Goal: Information Seeking & Learning: Learn about a topic

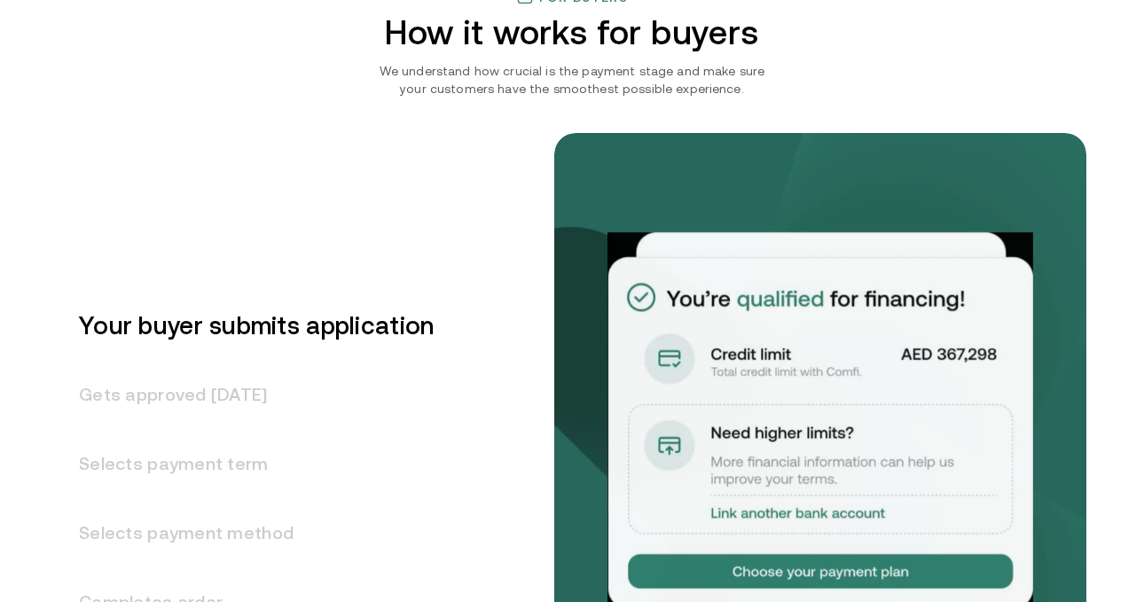
scroll to position [2117, 0]
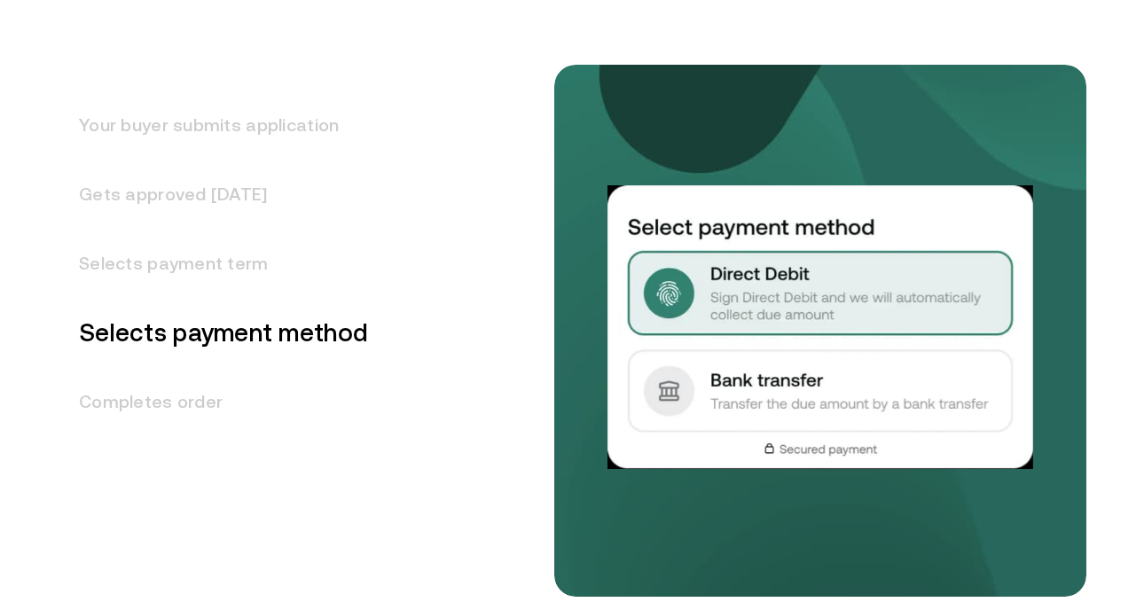
click at [263, 136] on h3 "Your buyer submits application" at bounding box center [213, 124] width 310 height 69
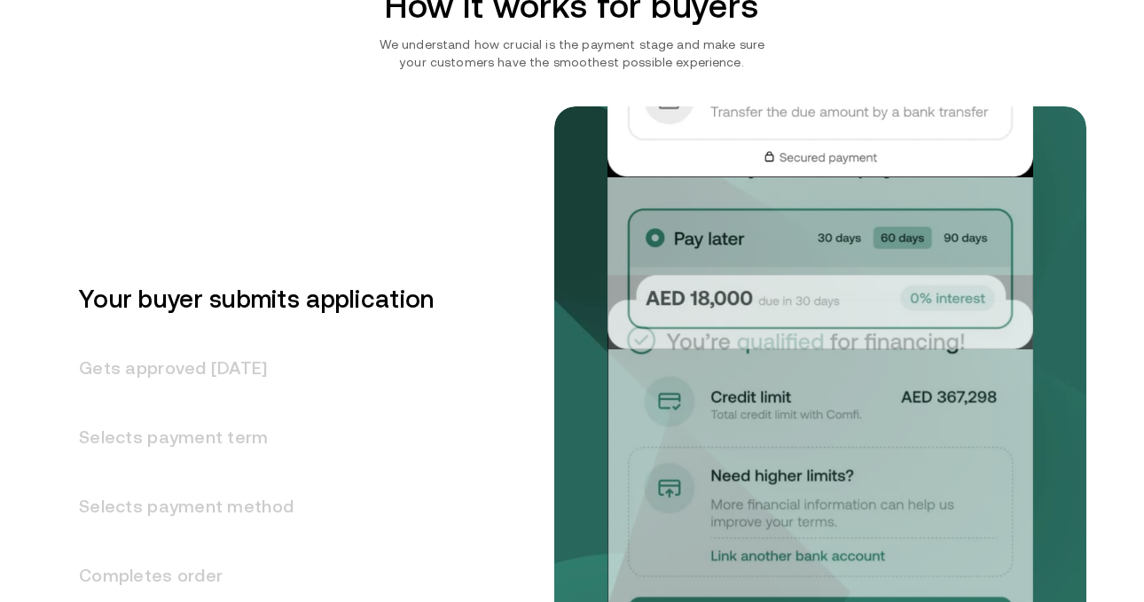
scroll to position [2147, 0]
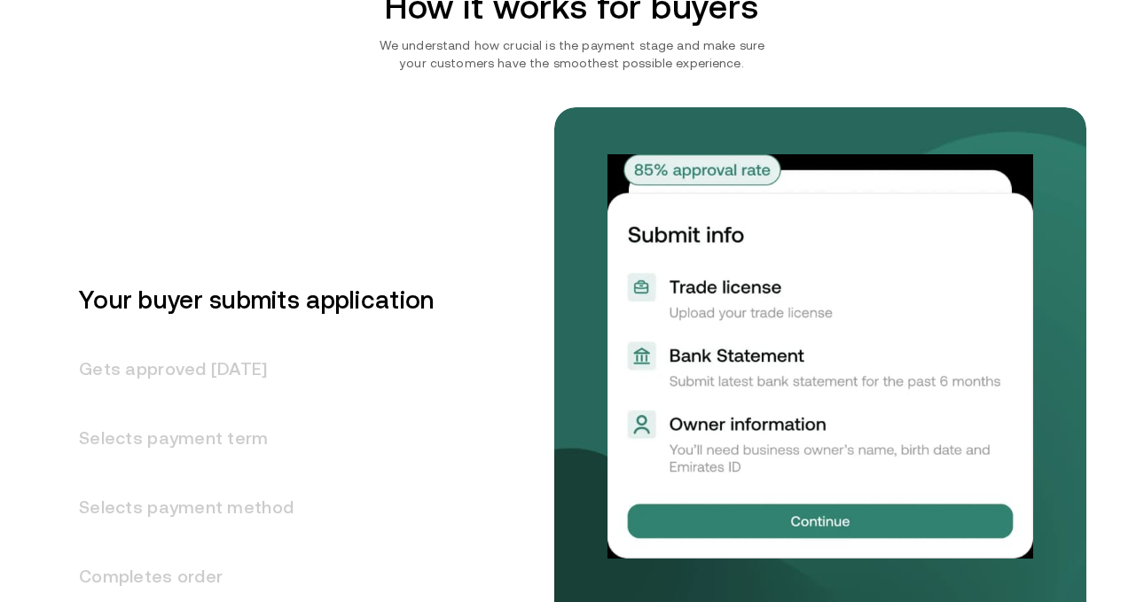
click at [216, 358] on h3 "Gets approved [DATE]" at bounding box center [246, 368] width 376 height 69
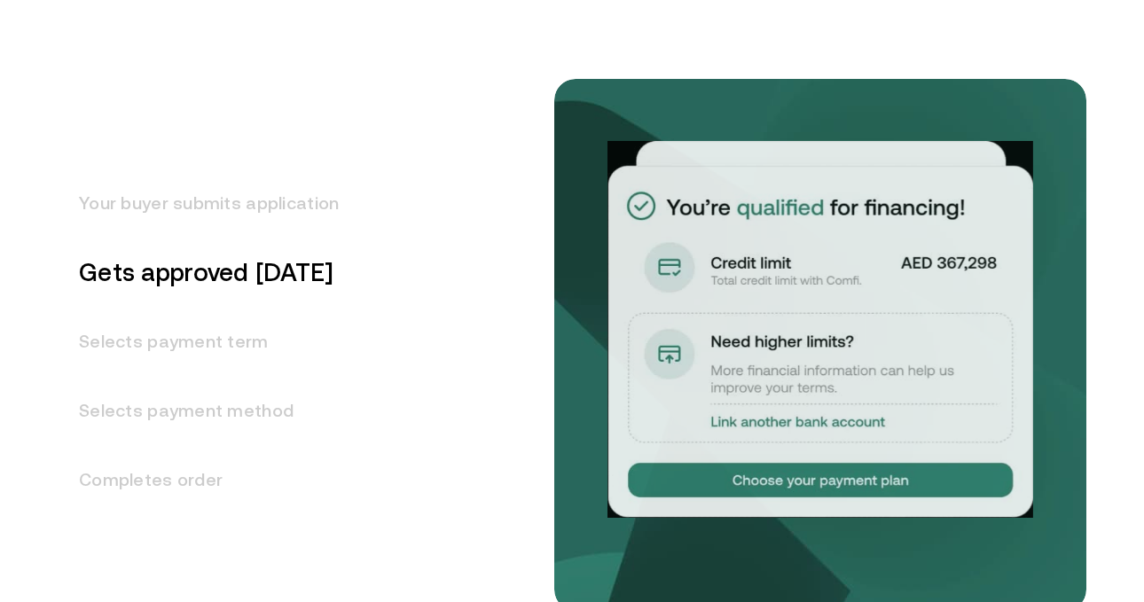
scroll to position [2254, 0]
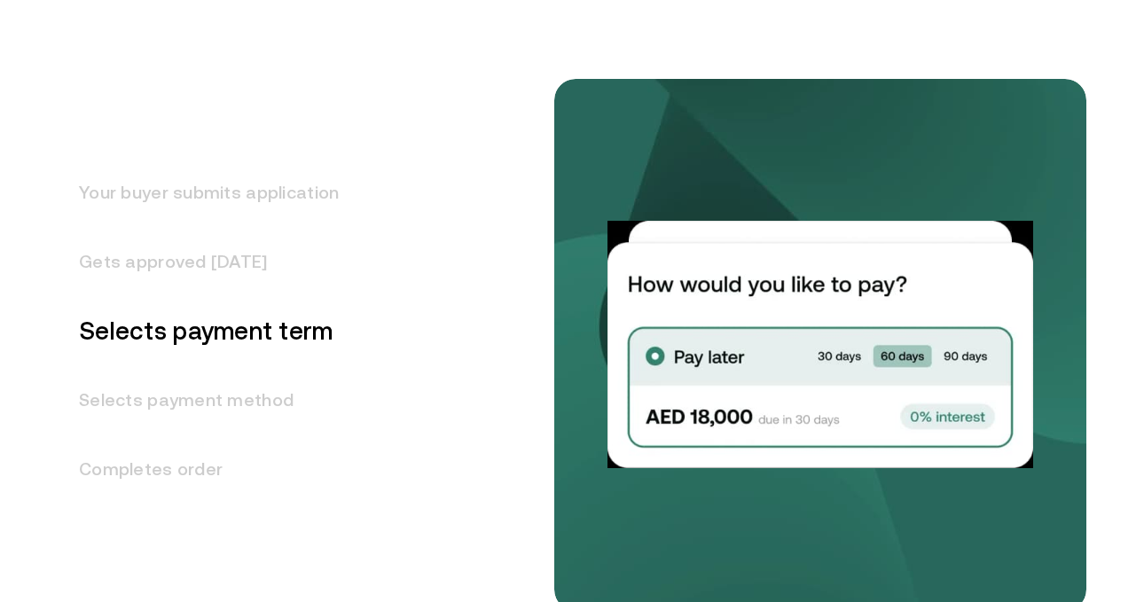
click at [220, 398] on h3 "Selects payment method" at bounding box center [198, 399] width 281 height 69
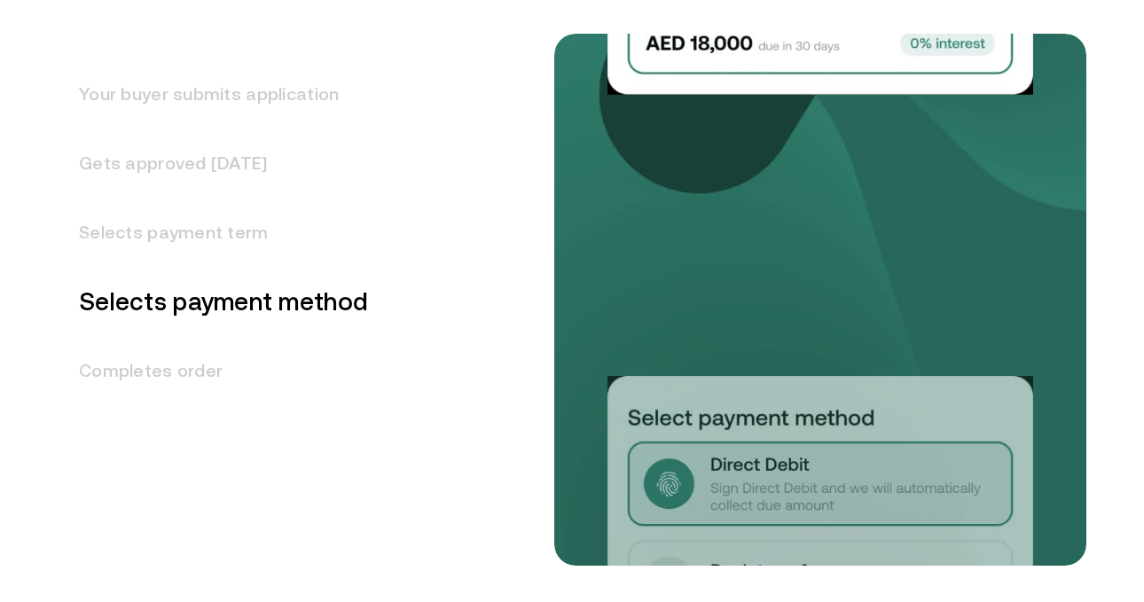
scroll to position [2354, 0]
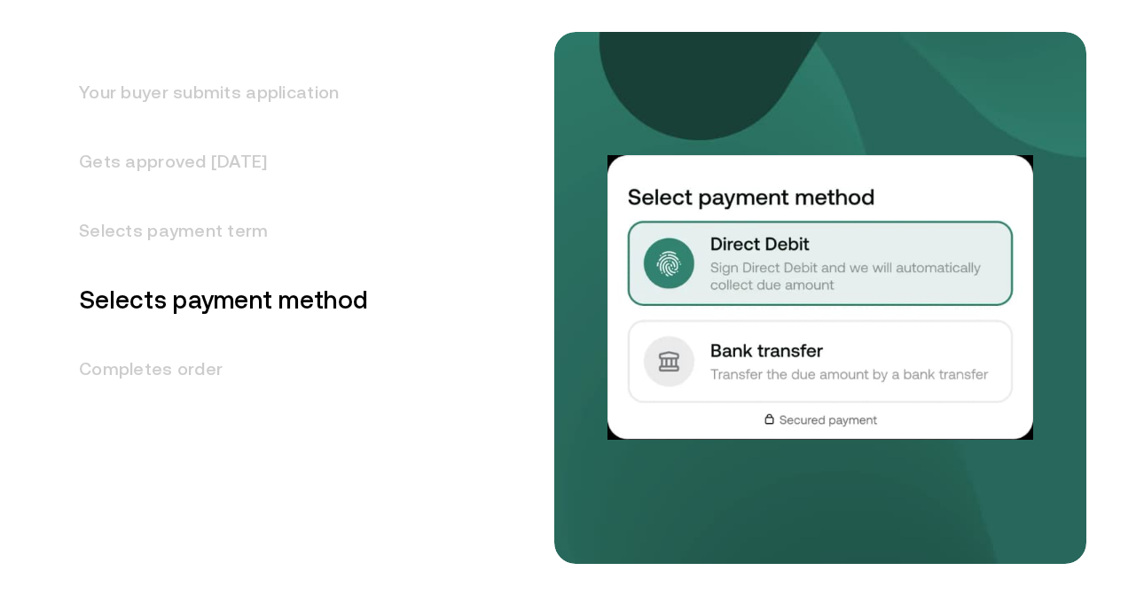
click at [216, 381] on h3 "Completes order" at bounding box center [213, 368] width 310 height 69
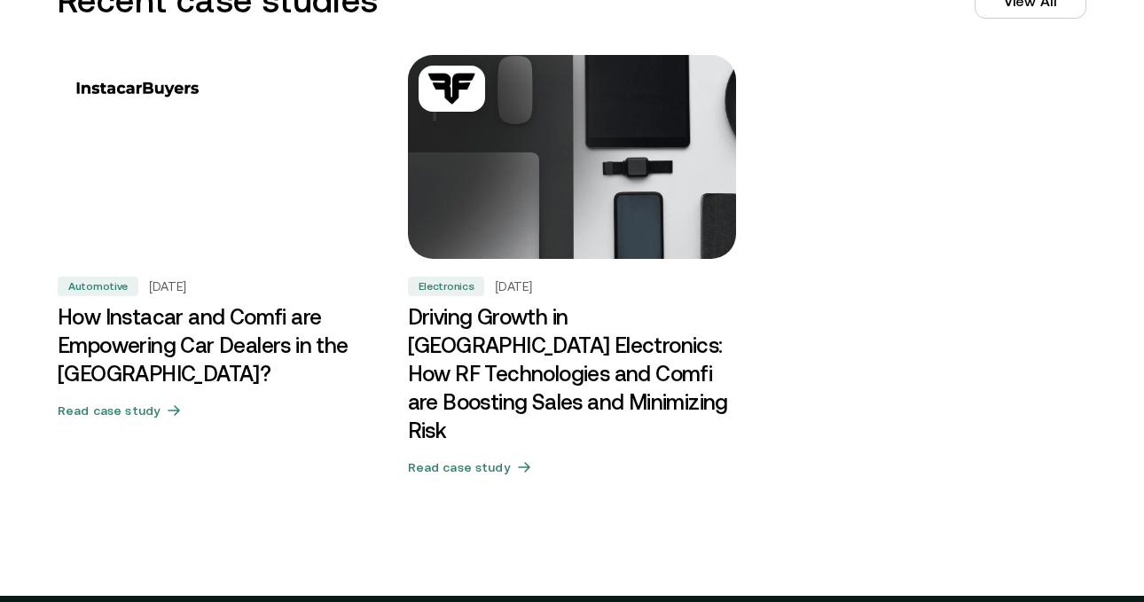
scroll to position [5515, 0]
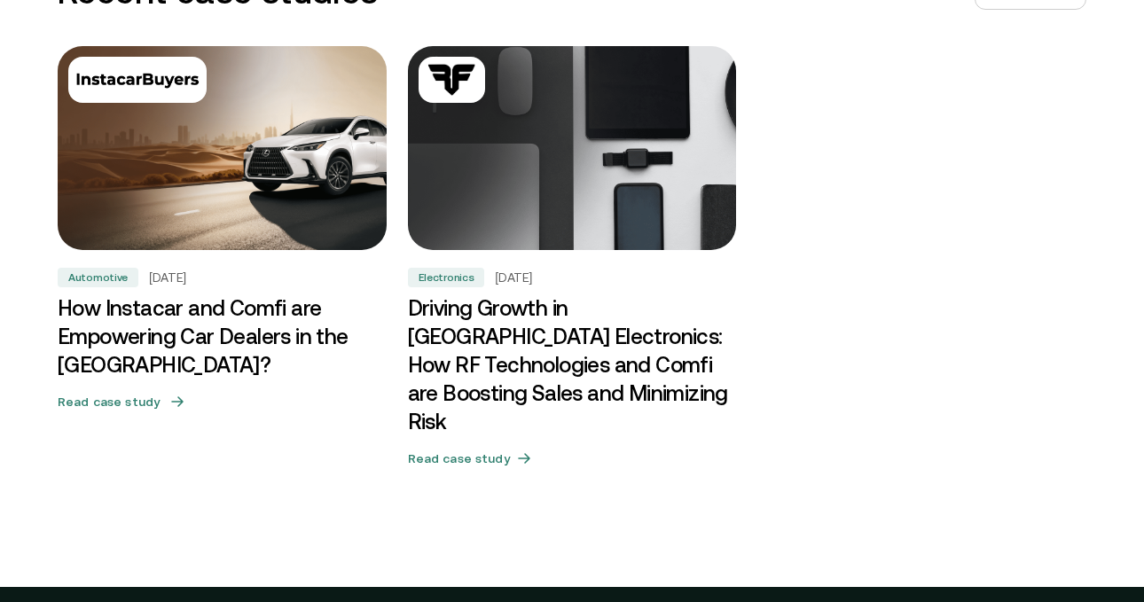
click at [224, 309] on h3 "How Instacar and Comfi are Empowering Car Dealers in the [GEOGRAPHIC_DATA]?" at bounding box center [222, 336] width 329 height 85
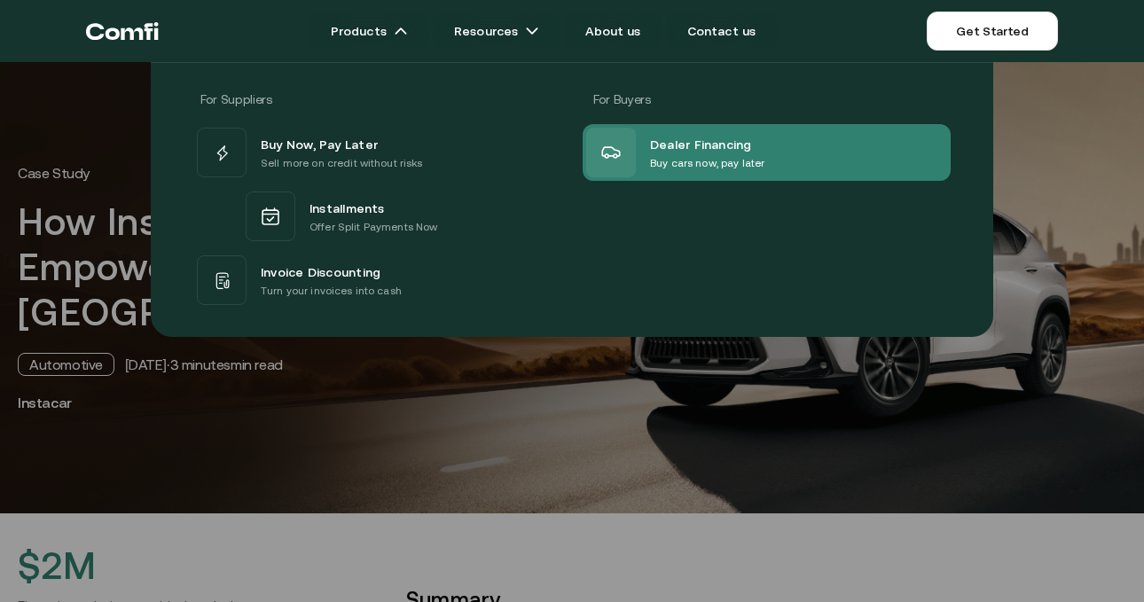
click at [702, 168] on p "Buy cars now, pay later" at bounding box center [707, 163] width 114 height 18
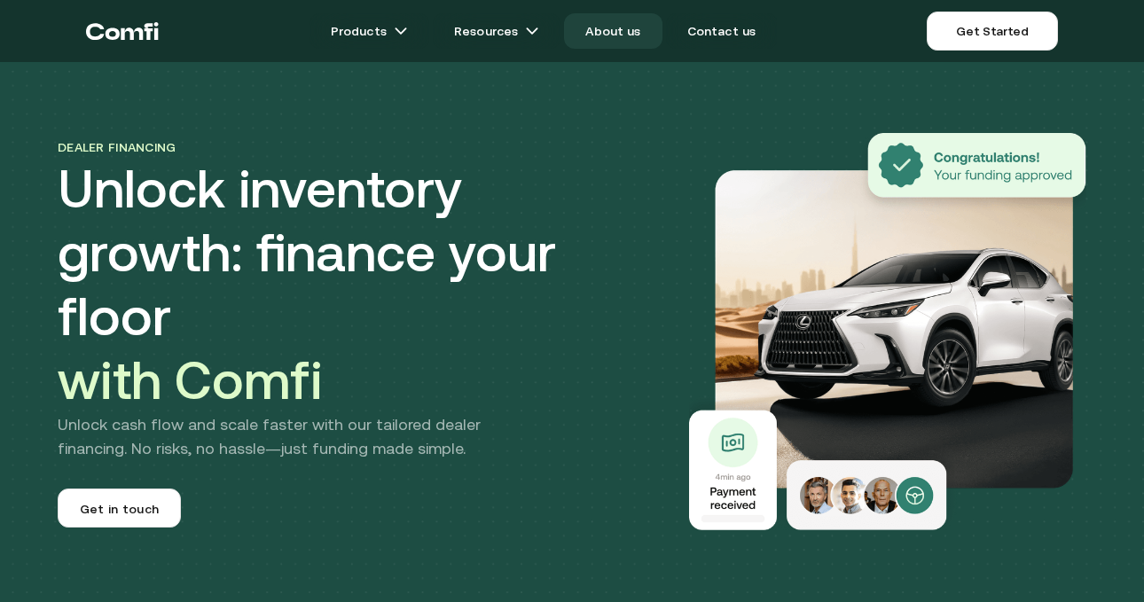
click at [609, 31] on link "About us" at bounding box center [613, 30] width 98 height 35
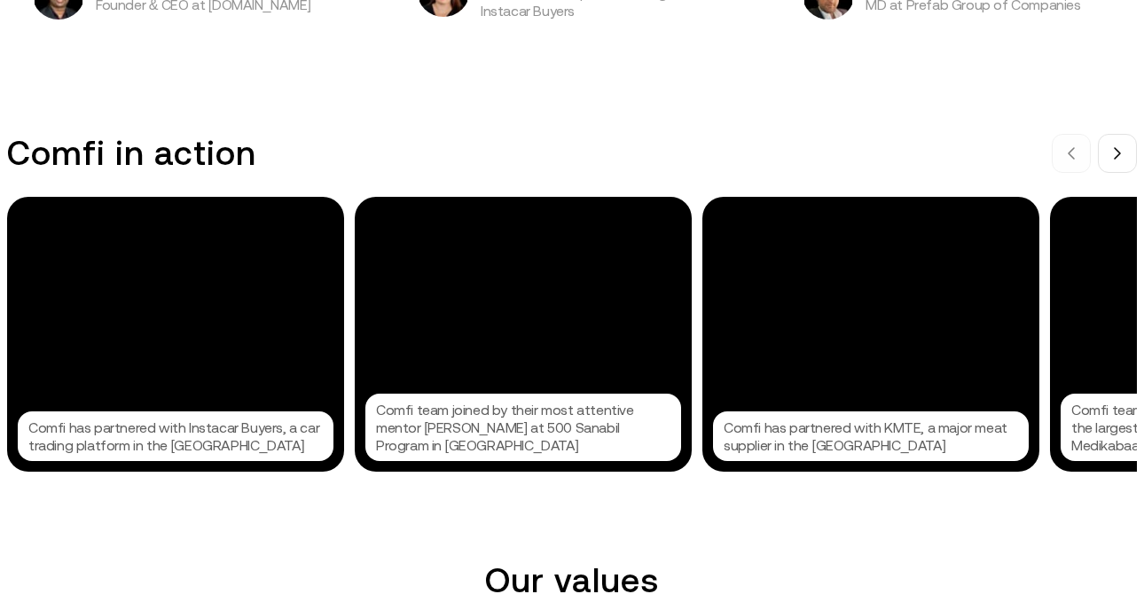
scroll to position [1921, 0]
